Goal: Task Accomplishment & Management: Manage account settings

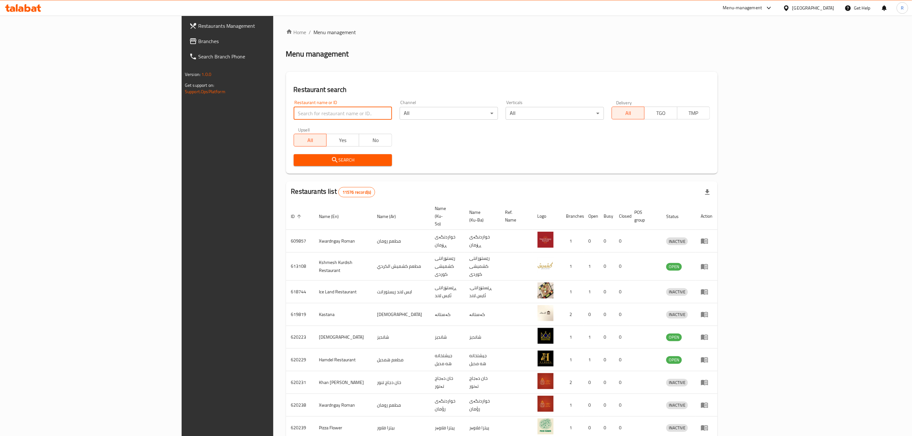
click at [294, 113] on input "search" at bounding box center [343, 113] width 98 height 13
type input "bashir h"
click button "Search" at bounding box center [343, 160] width 98 height 12
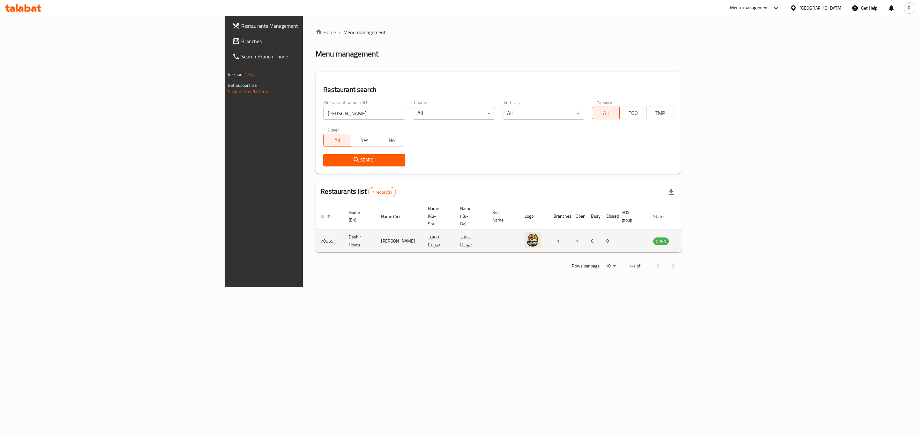
click at [695, 237] on icon "enhanced table" at bounding box center [691, 241] width 8 height 8
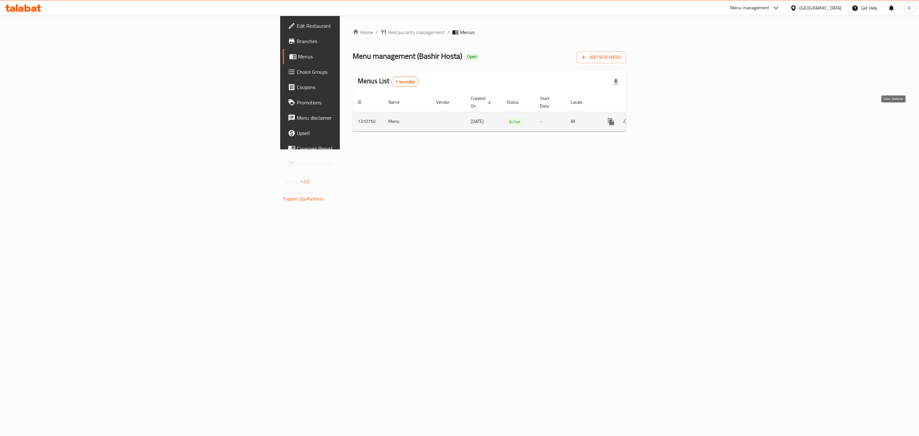
click at [661, 118] on icon "enhanced table" at bounding box center [657, 122] width 8 height 8
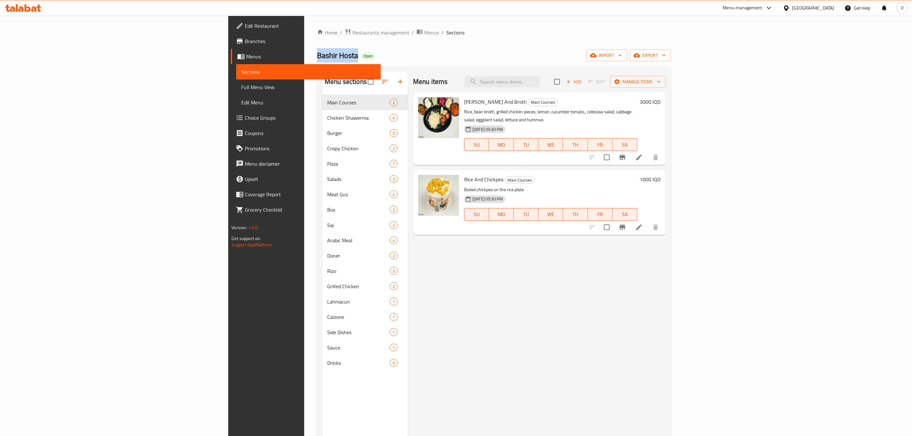
drag, startPoint x: 207, startPoint y: 57, endPoint x: 154, endPoint y: 57, distance: 52.7
click at [304, 57] on div "Home / Restaurants management / Menus / Sections Bashir Hosta Open import expor…" at bounding box center [493, 271] width 379 height 510
copy span "Bashir Hosta"
click at [425, 273] on div "Menu items Add Sort Manage items Adi Rice And Broth Main Courses Rice, bean bro…" at bounding box center [537, 290] width 258 height 436
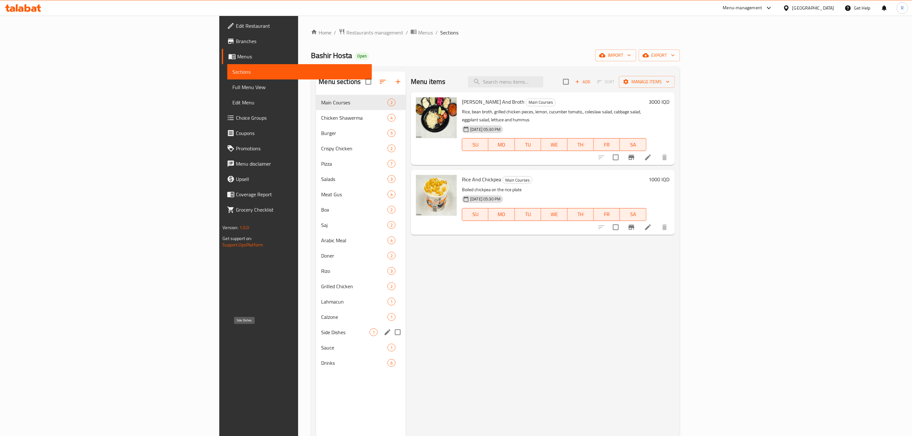
click at [321, 334] on span "Side Dishes" at bounding box center [345, 332] width 49 height 8
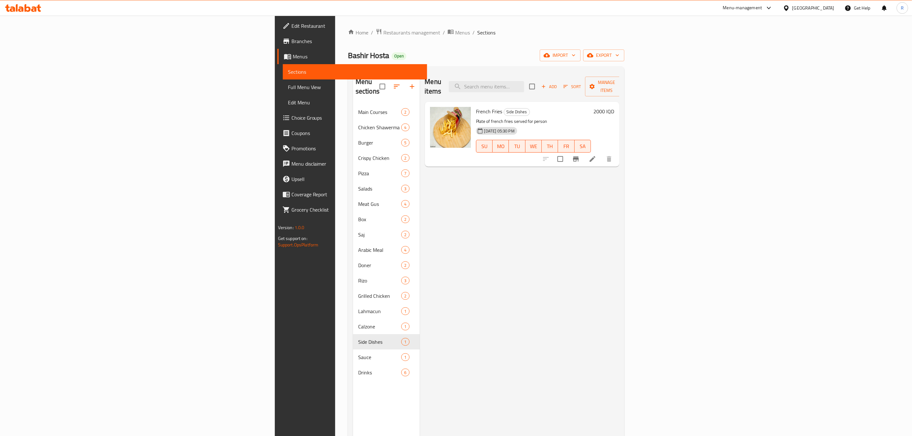
click at [614, 107] on h6 "2000 IQD" at bounding box center [603, 111] width 21 height 9
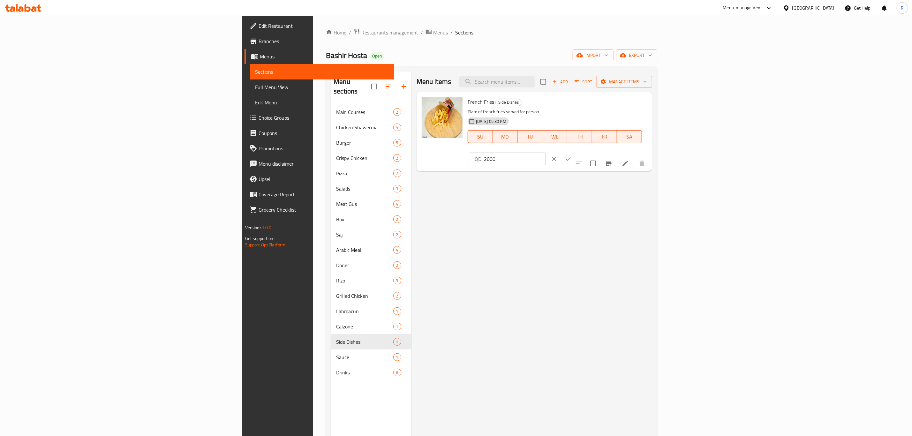
drag, startPoint x: 817, startPoint y: 103, endPoint x: 762, endPoint y: 105, distance: 55.6
click at [650, 105] on div "French Fries Side Dishes Plate of french fries served for person 09-09-2025 05:…" at bounding box center [557, 132] width 185 height 74
type input "3500"
drag, startPoint x: 875, startPoint y: 105, endPoint x: 783, endPoint y: 218, distance: 145.7
click at [571, 156] on icon "ok" at bounding box center [568, 159] width 6 height 6
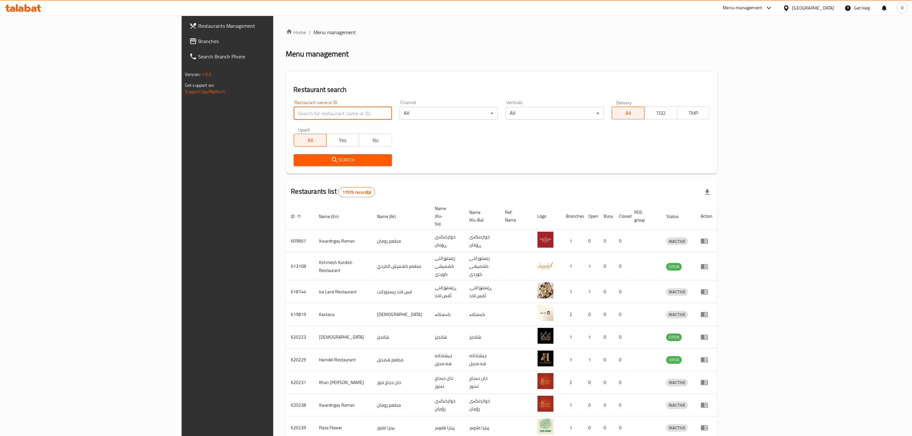
paste input "705551"
type input "705551"
click at [299, 163] on span "Search" at bounding box center [343, 160] width 88 height 8
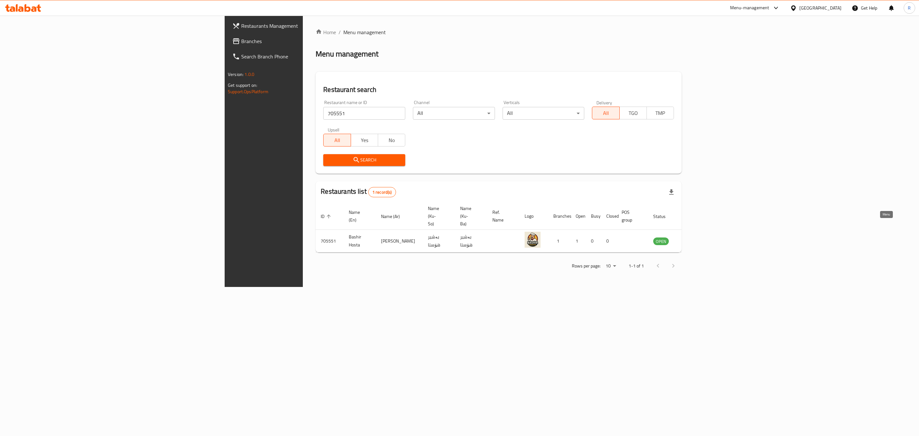
click at [695, 237] on icon "enhanced table" at bounding box center [691, 241] width 8 height 8
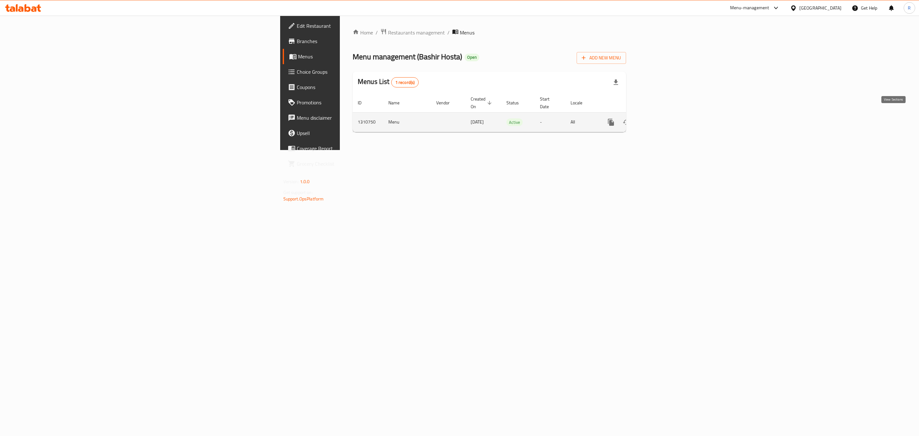
click at [661, 118] on icon "enhanced table" at bounding box center [657, 122] width 8 height 8
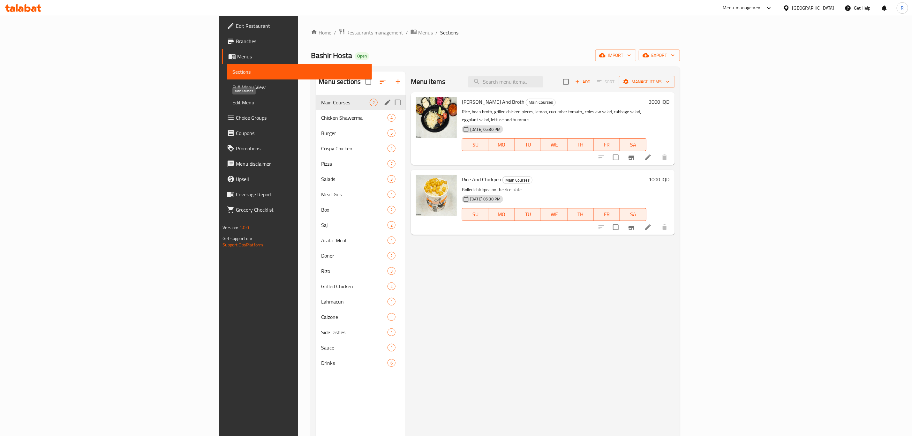
click at [321, 101] on span "Main Courses" at bounding box center [345, 103] width 49 height 8
click at [321, 121] on span "Chicken Shawerma" at bounding box center [345, 118] width 49 height 8
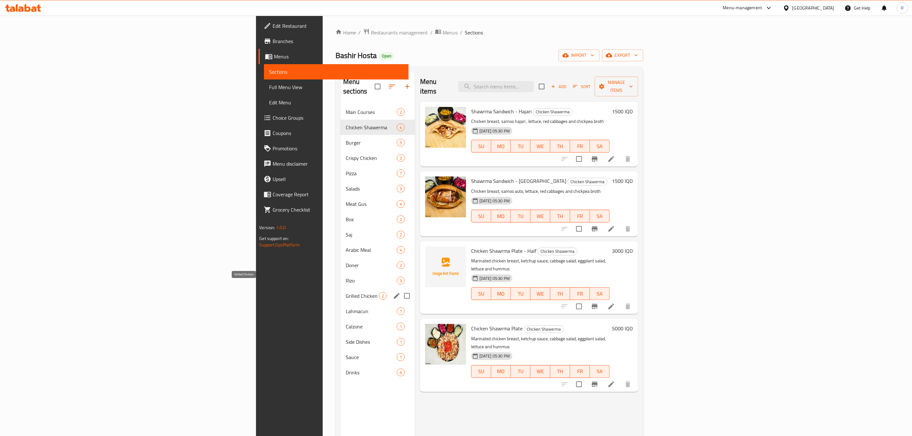
click at [346, 292] on span "Grilled Chicken" at bounding box center [362, 296] width 33 height 8
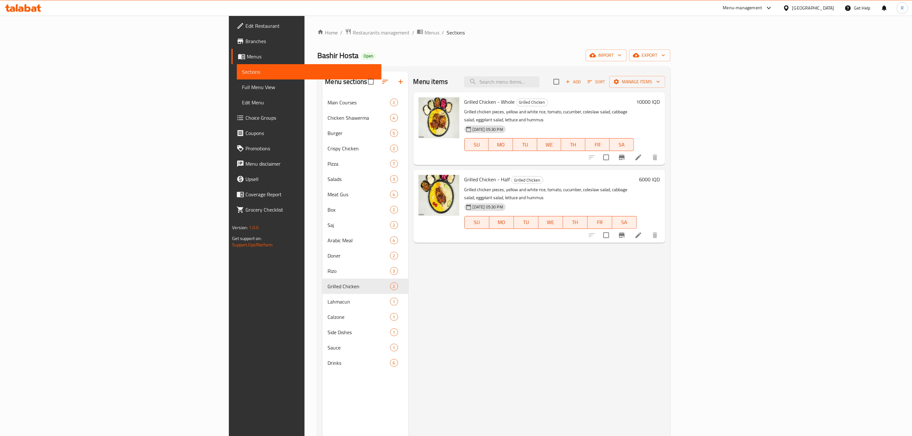
click at [660, 100] on h6 "10000 IQD" at bounding box center [649, 101] width 24 height 9
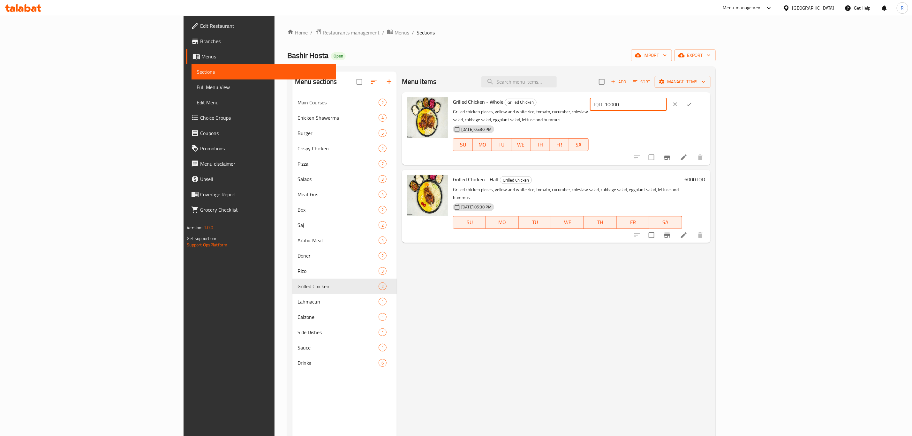
drag, startPoint x: 806, startPoint y: 104, endPoint x: 794, endPoint y: 105, distance: 11.5
click at [667, 105] on div "IQD 10000 ​" at bounding box center [628, 104] width 77 height 13
type input "12000"
drag, startPoint x: 875, startPoint y: 102, endPoint x: 876, endPoint y: 111, distance: 9.0
click at [692, 103] on icon "ok" at bounding box center [689, 104] width 6 height 6
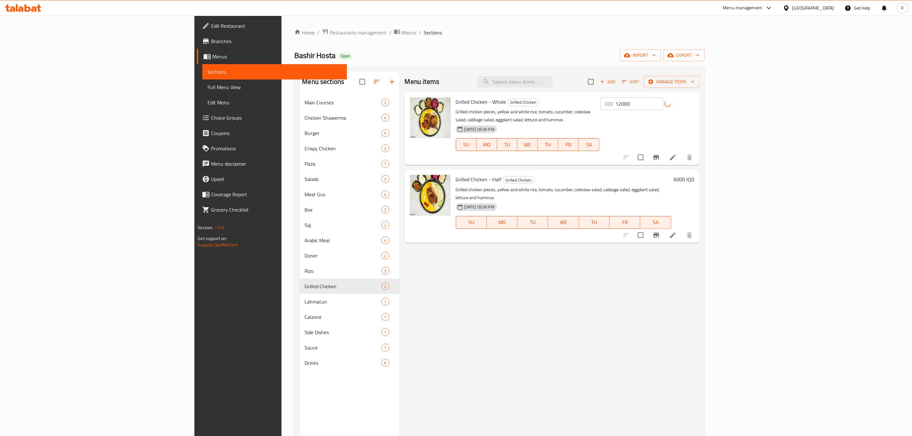
click at [695, 175] on h6 "6000 IQD" at bounding box center [684, 179] width 21 height 9
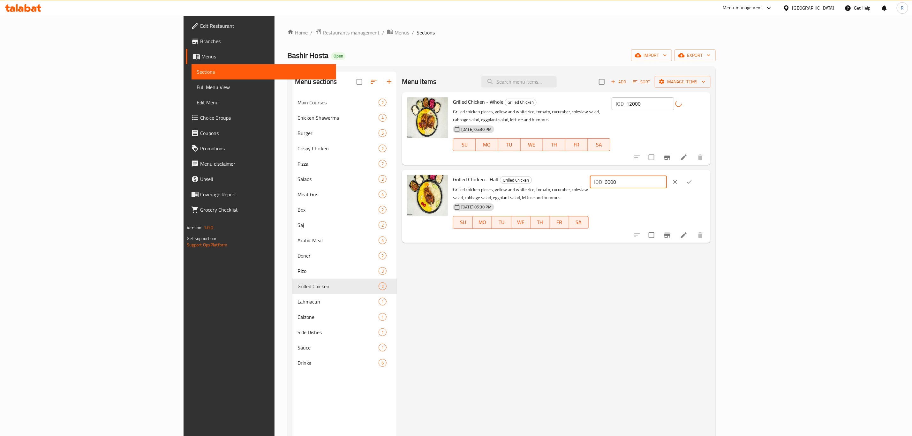
drag, startPoint x: 804, startPoint y: 174, endPoint x: 798, endPoint y: 175, distance: 5.8
click at [667, 176] on div "IQD 6000 ​" at bounding box center [628, 182] width 77 height 13
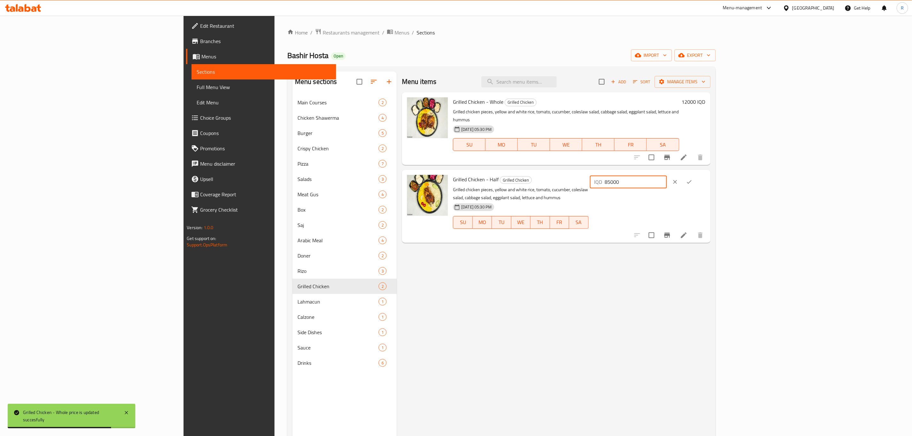
click at [667, 176] on input "85000" at bounding box center [636, 182] width 62 height 13
type input "8500"
click at [692, 179] on icon "ok" at bounding box center [689, 182] width 6 height 6
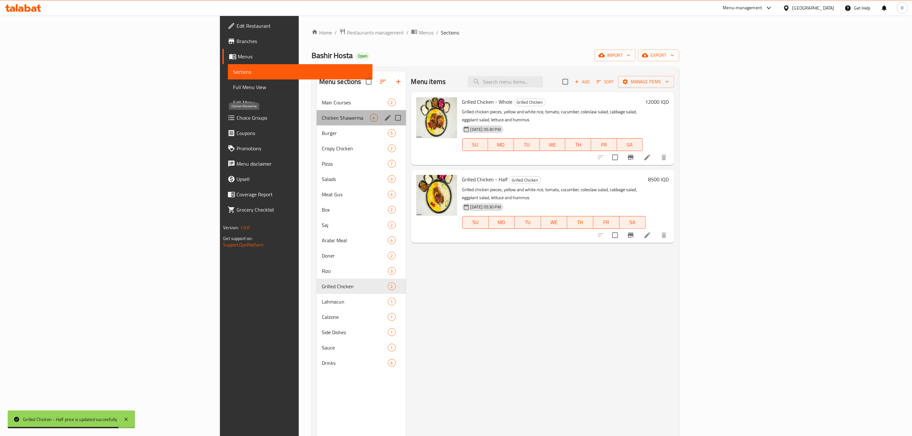
click at [322, 117] on span "Chicken Shawerma" at bounding box center [346, 118] width 48 height 8
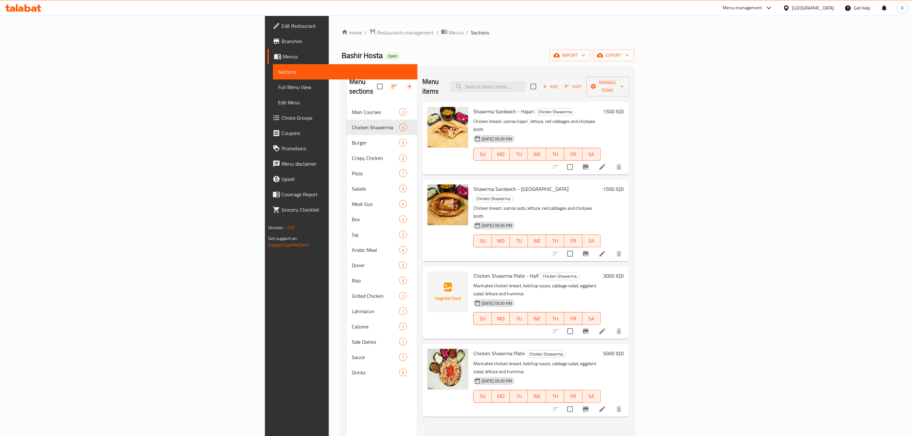
click at [624, 349] on h6 "5000 IQD" at bounding box center [613, 353] width 21 height 9
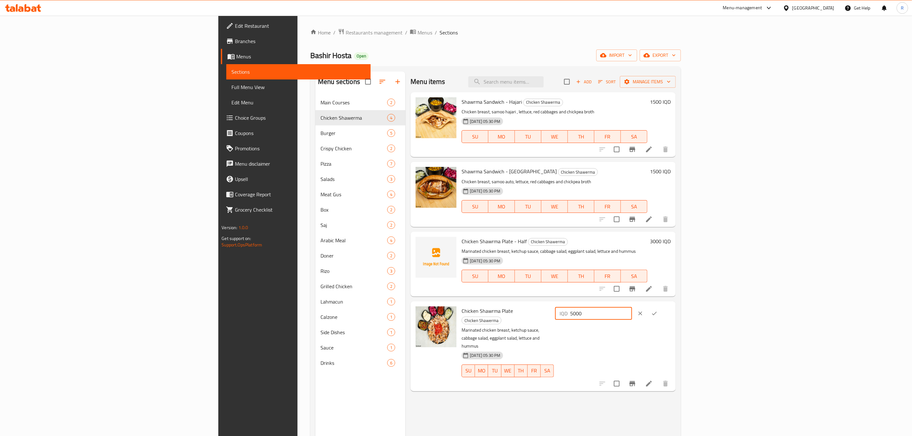
drag, startPoint x: 754, startPoint y: 303, endPoint x: 748, endPoint y: 303, distance: 5.7
click at [676, 303] on div "Chicken Shawrma Plate Chicken Shawerma Marinated chicken breast, ketchup sauce,…" at bounding box center [543, 346] width 265 height 90
type input "10000"
drag, startPoint x: 877, startPoint y: 315, endPoint x: 814, endPoint y: 367, distance: 81.4
click at [661, 317] on button "ok" at bounding box center [654, 313] width 14 height 14
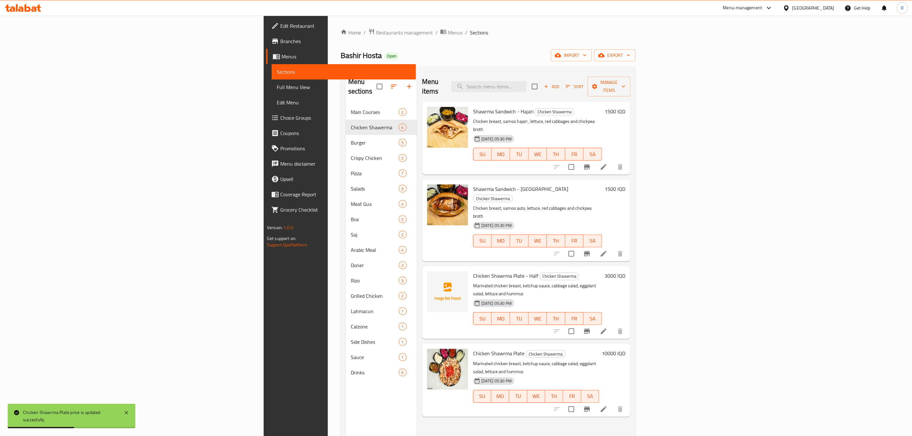
click at [625, 271] on h6 "3000 IQD" at bounding box center [615, 275] width 21 height 9
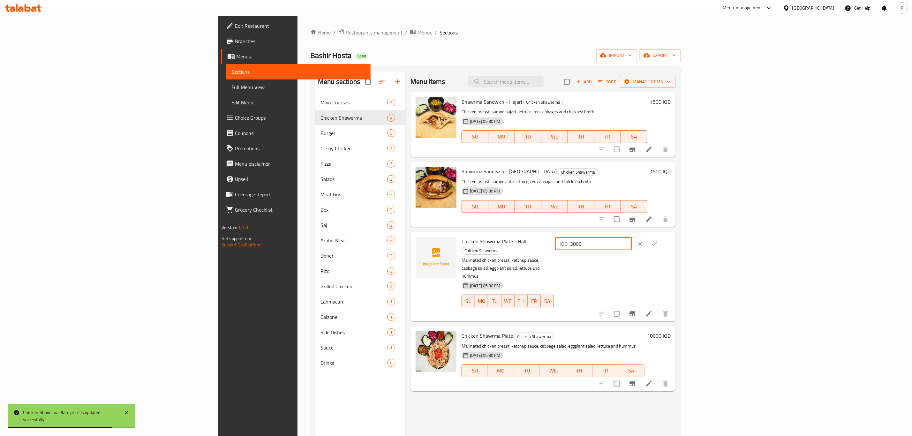
drag, startPoint x: 803, startPoint y: 246, endPoint x: 791, endPoint y: 250, distance: 12.1
click at [632, 250] on div "IQD 3000 ​" at bounding box center [593, 243] width 77 height 13
type input "5000"
drag, startPoint x: 879, startPoint y: 247, endPoint x: 872, endPoint y: 310, distance: 63.6
click at [661, 248] on button "ok" at bounding box center [654, 244] width 14 height 14
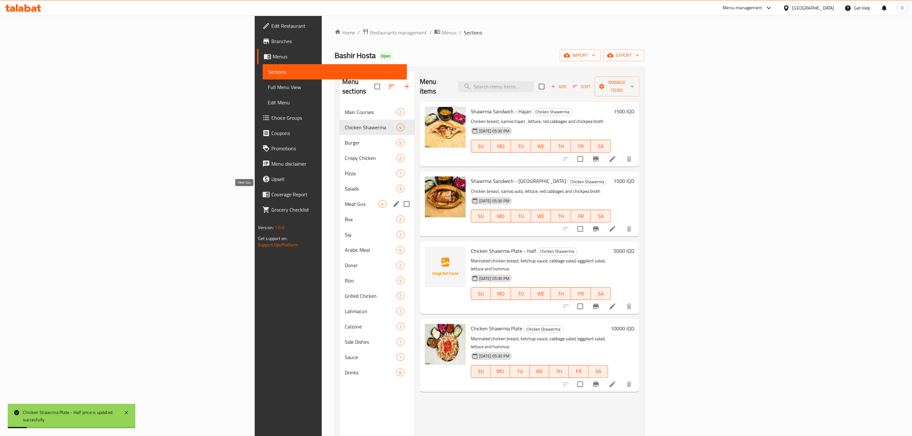
click at [345, 200] on span "Meat Gus" at bounding box center [362, 204] width 34 height 8
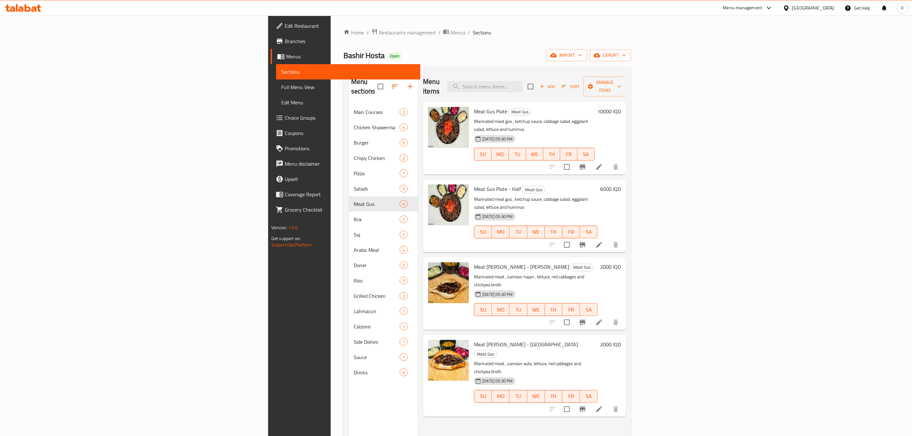
click at [621, 107] on h6 "10000 IQD" at bounding box center [609, 111] width 24 height 9
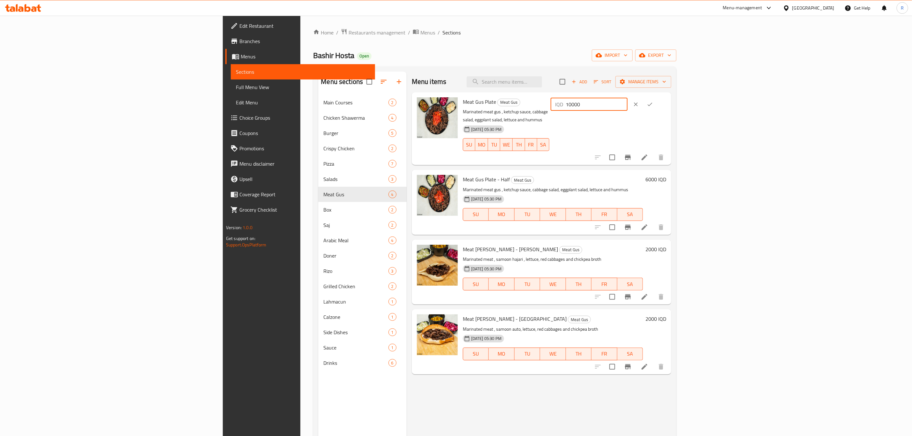
drag, startPoint x: 808, startPoint y: 102, endPoint x: 798, endPoint y: 105, distance: 10.3
click at [628, 105] on div "IQD 10000 ​" at bounding box center [589, 104] width 77 height 13
type input "14000"
click at [653, 104] on icon "ok" at bounding box center [650, 104] width 6 height 6
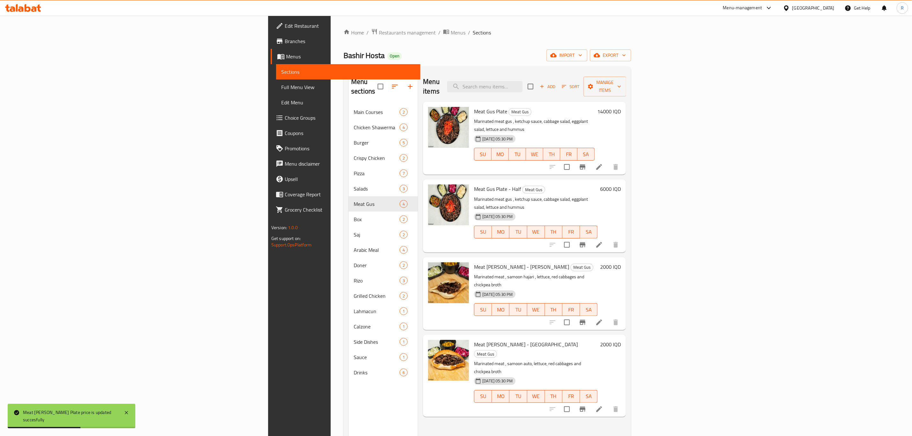
click at [621, 185] on h6 "6000 IQD" at bounding box center [610, 189] width 21 height 9
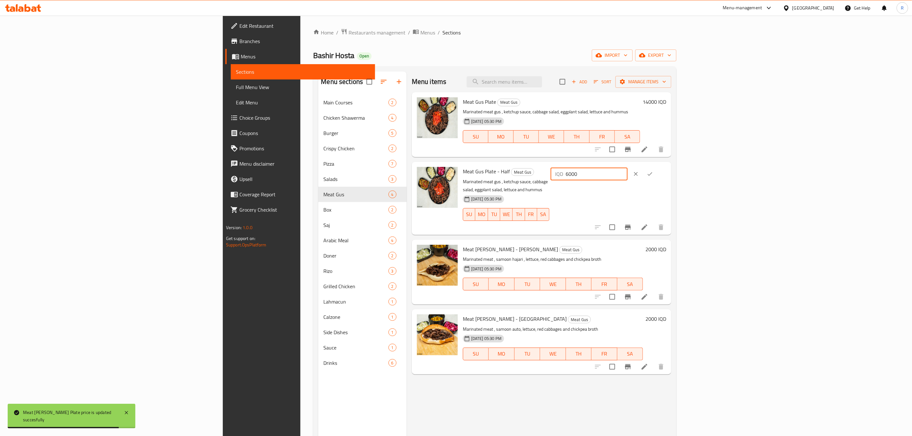
drag, startPoint x: 804, startPoint y: 175, endPoint x: 790, endPoint y: 176, distance: 13.5
click at [628, 176] on div "IQD 6000 ​" at bounding box center [589, 174] width 77 height 13
type input "7000"
drag, startPoint x: 877, startPoint y: 177, endPoint x: 872, endPoint y: 194, distance: 17.9
click at [657, 180] on button "ok" at bounding box center [650, 174] width 14 height 14
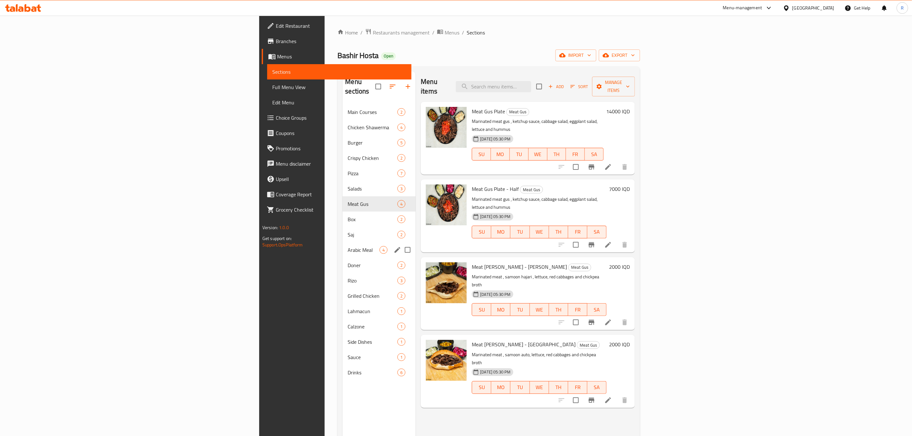
click at [343, 242] on div "Arabic Meal 4" at bounding box center [379, 249] width 73 height 15
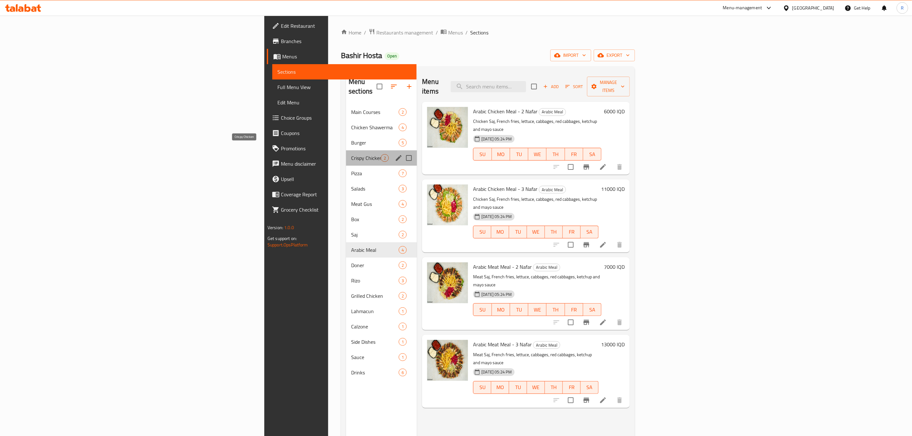
click at [351, 154] on span "Crispy Chicken" at bounding box center [366, 158] width 30 height 8
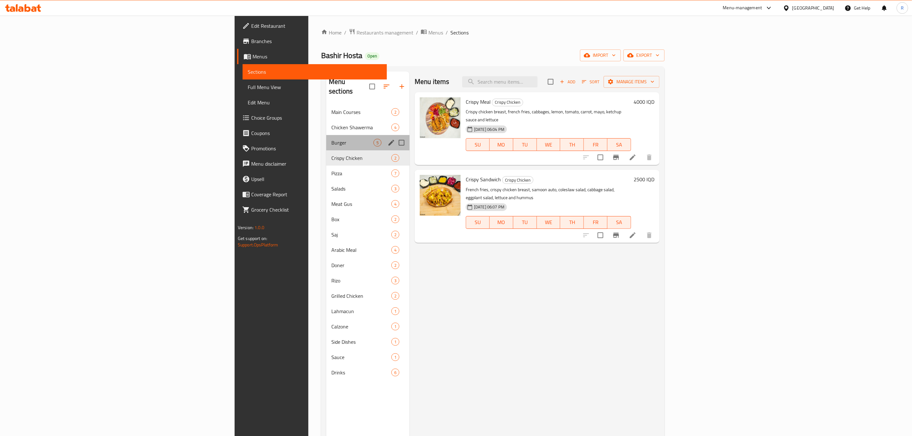
click at [326, 135] on div "Burger 5" at bounding box center [367, 142] width 83 height 15
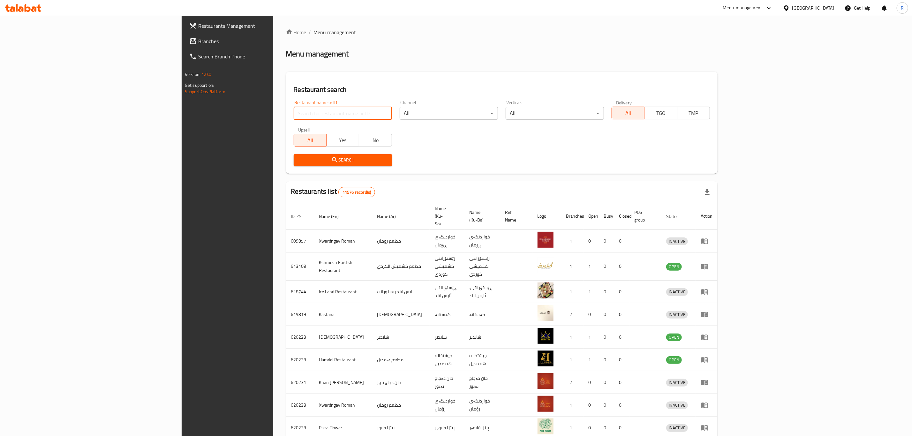
paste input "668611"
type input "668611"
click at [299, 160] on span "Search" at bounding box center [343, 160] width 88 height 8
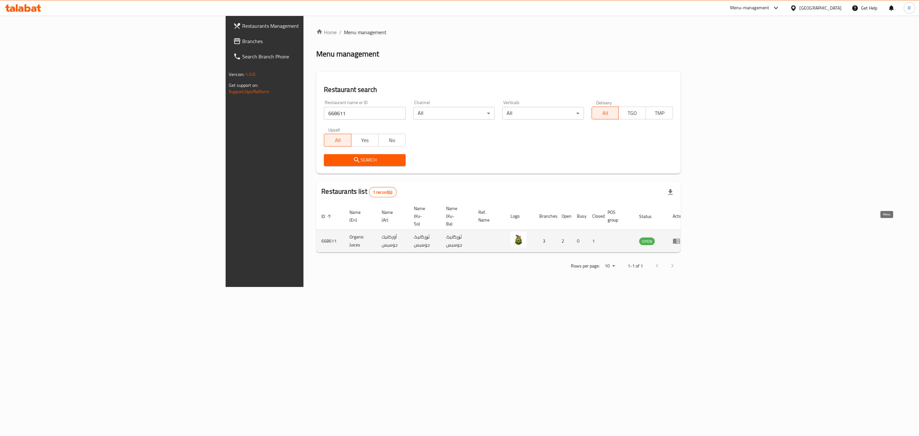
click at [680, 239] on icon "enhanced table" at bounding box center [676, 241] width 7 height 5
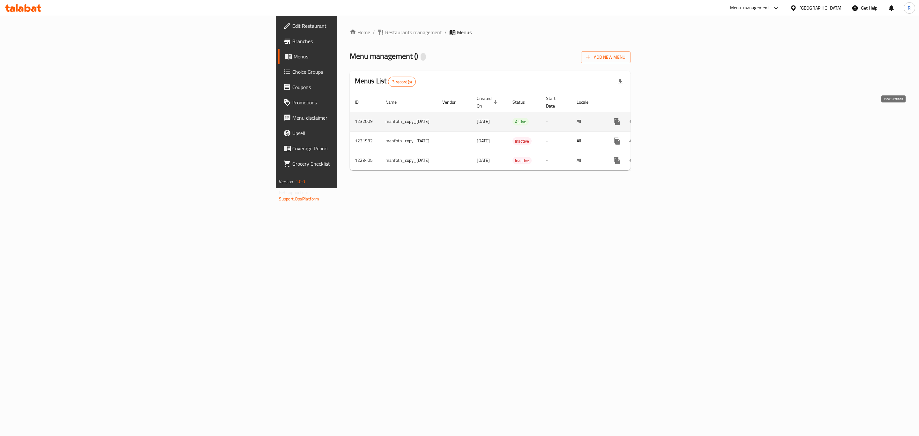
click at [667, 118] on icon "enhanced table" at bounding box center [663, 122] width 8 height 8
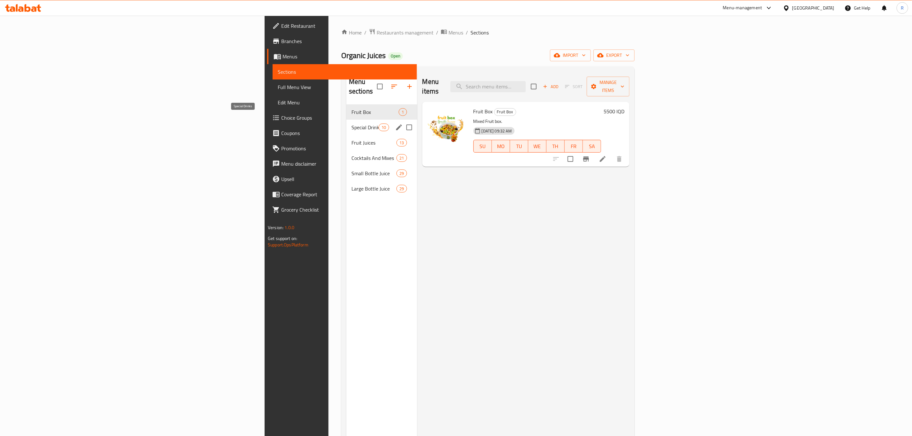
click at [351, 124] on span "Special Drinks" at bounding box center [364, 128] width 27 height 8
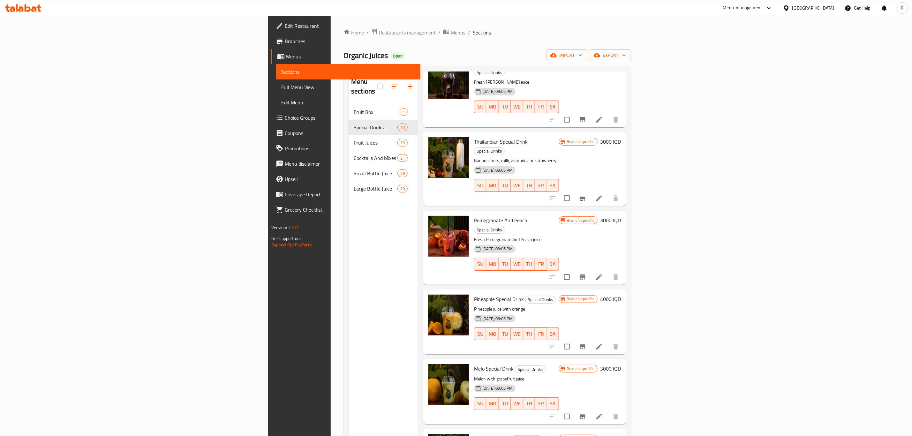
scroll to position [89, 0]
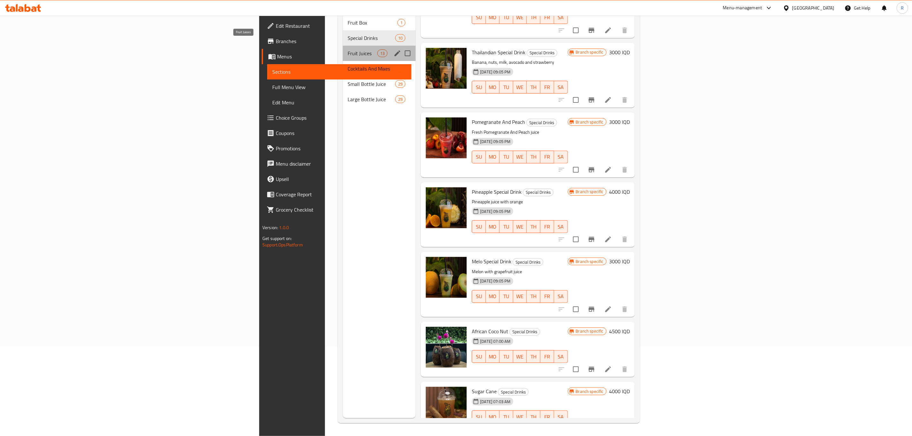
click at [348, 49] on span "Fruit Juices" at bounding box center [363, 53] width 30 height 8
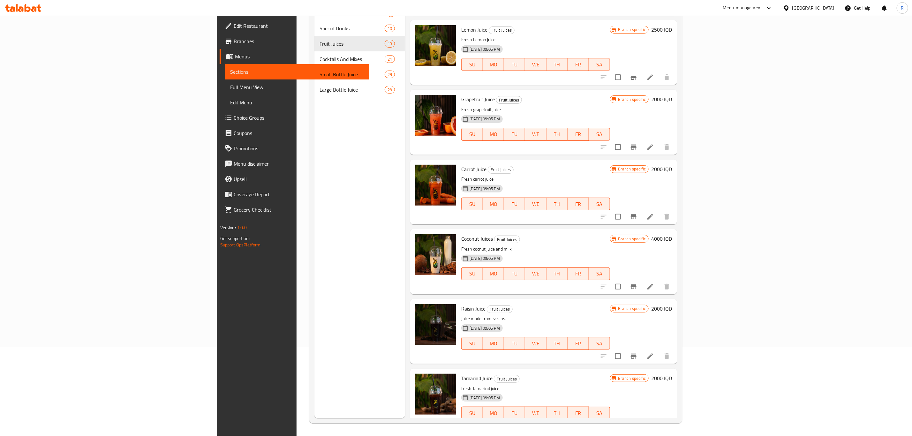
scroll to position [486, 0]
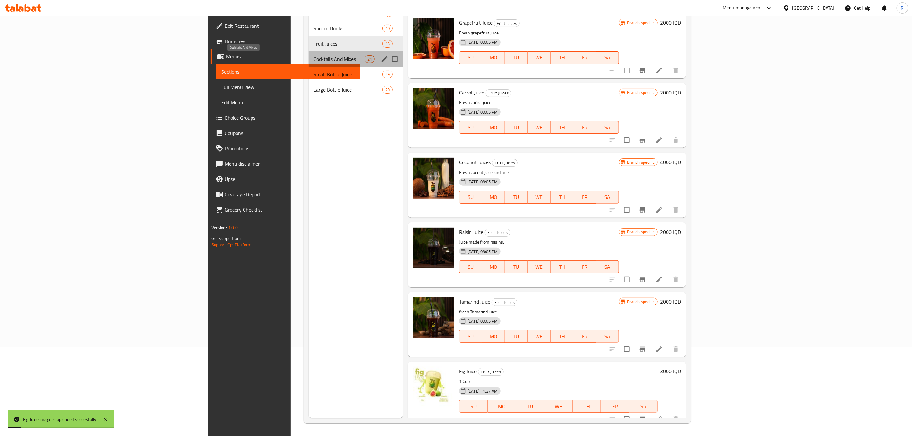
click at [314, 61] on span "Cocktails And Mixes" at bounding box center [339, 59] width 51 height 8
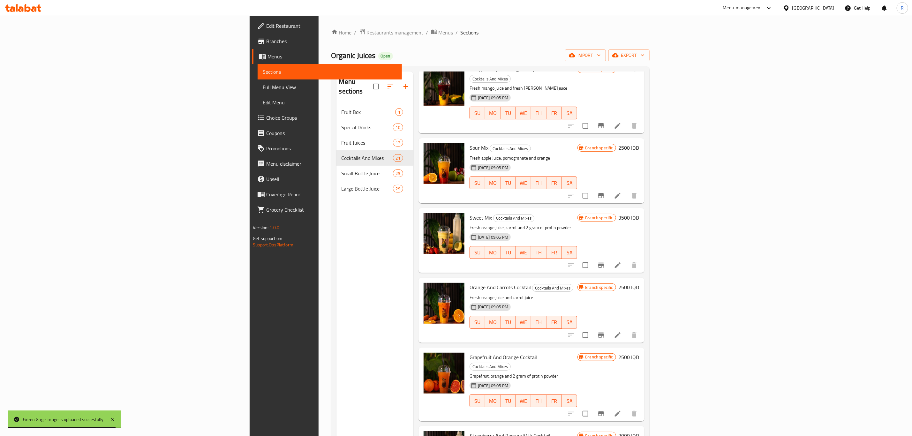
scroll to position [1043, 0]
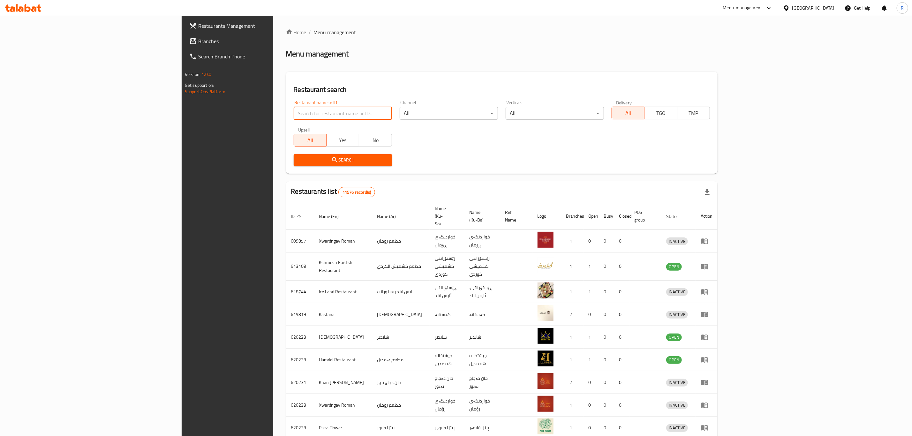
click at [294, 111] on input "search" at bounding box center [343, 113] width 98 height 13
paste input "668209"
type input "668209"
click at [299, 158] on span "Search" at bounding box center [343, 160] width 88 height 8
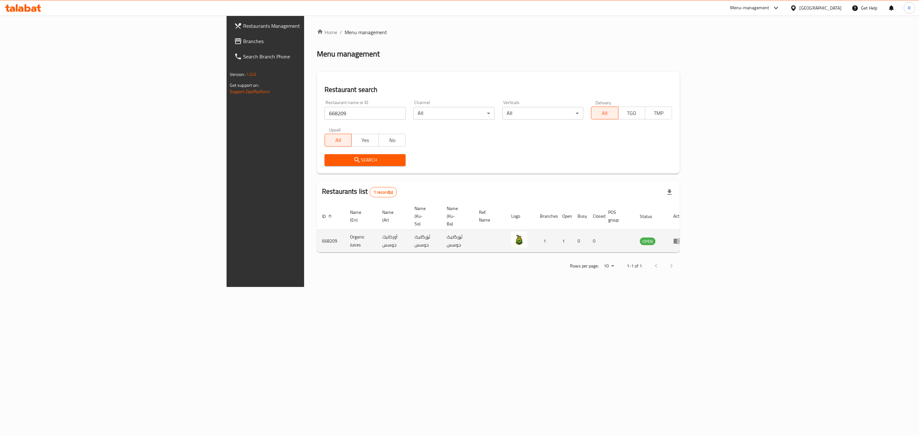
click at [681, 237] on icon "enhanced table" at bounding box center [678, 241] width 8 height 8
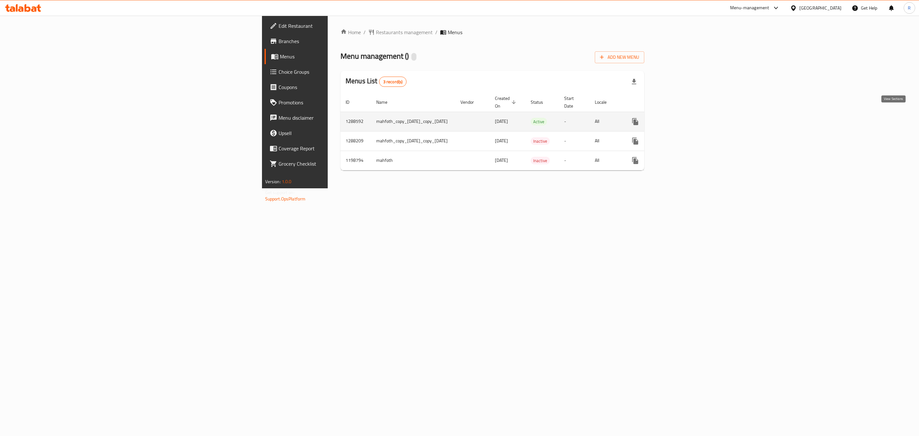
click at [684, 119] on icon "enhanced table" at bounding box center [682, 122] width 6 height 6
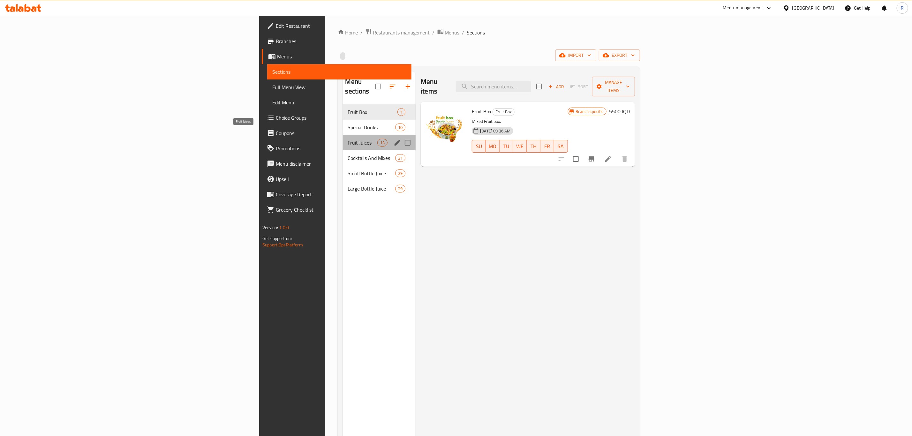
drag, startPoint x: 197, startPoint y: 132, endPoint x: 309, endPoint y: 140, distance: 113.0
click at [348, 139] on span "Fruit Juices" at bounding box center [363, 143] width 30 height 8
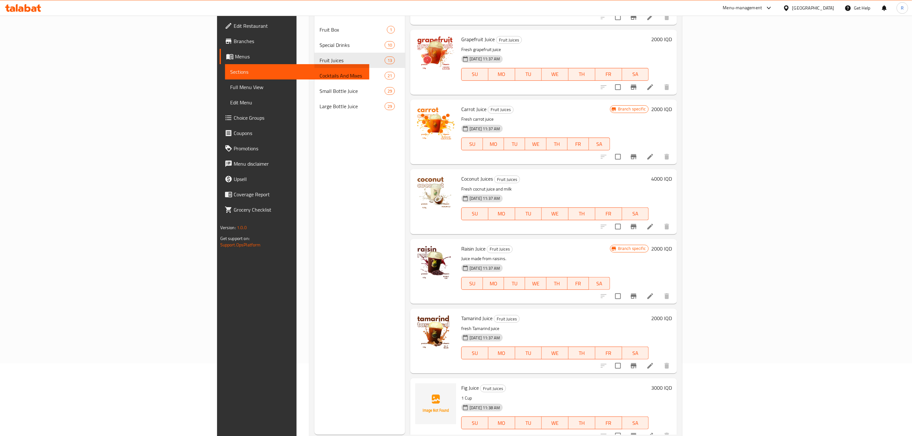
scroll to position [89, 0]
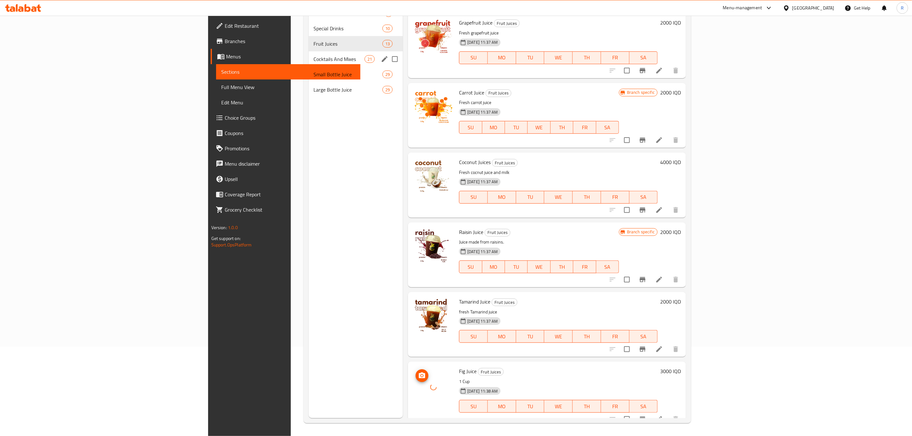
click at [314, 57] on span "Cocktails And Mixes" at bounding box center [339, 59] width 51 height 8
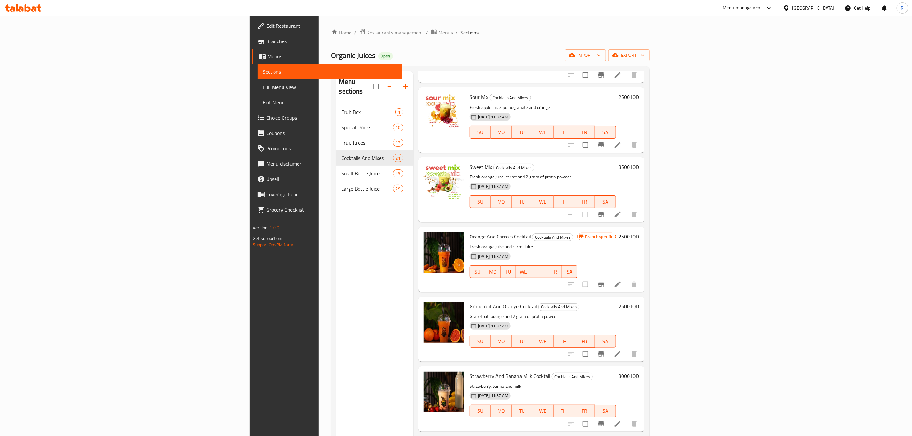
click at [358, 23] on div "Home / Restaurants management / Menus / Sections Organic Juices Open import exp…" at bounding box center [491, 271] width 344 height 510
